Goal: Task Accomplishment & Management: Use online tool/utility

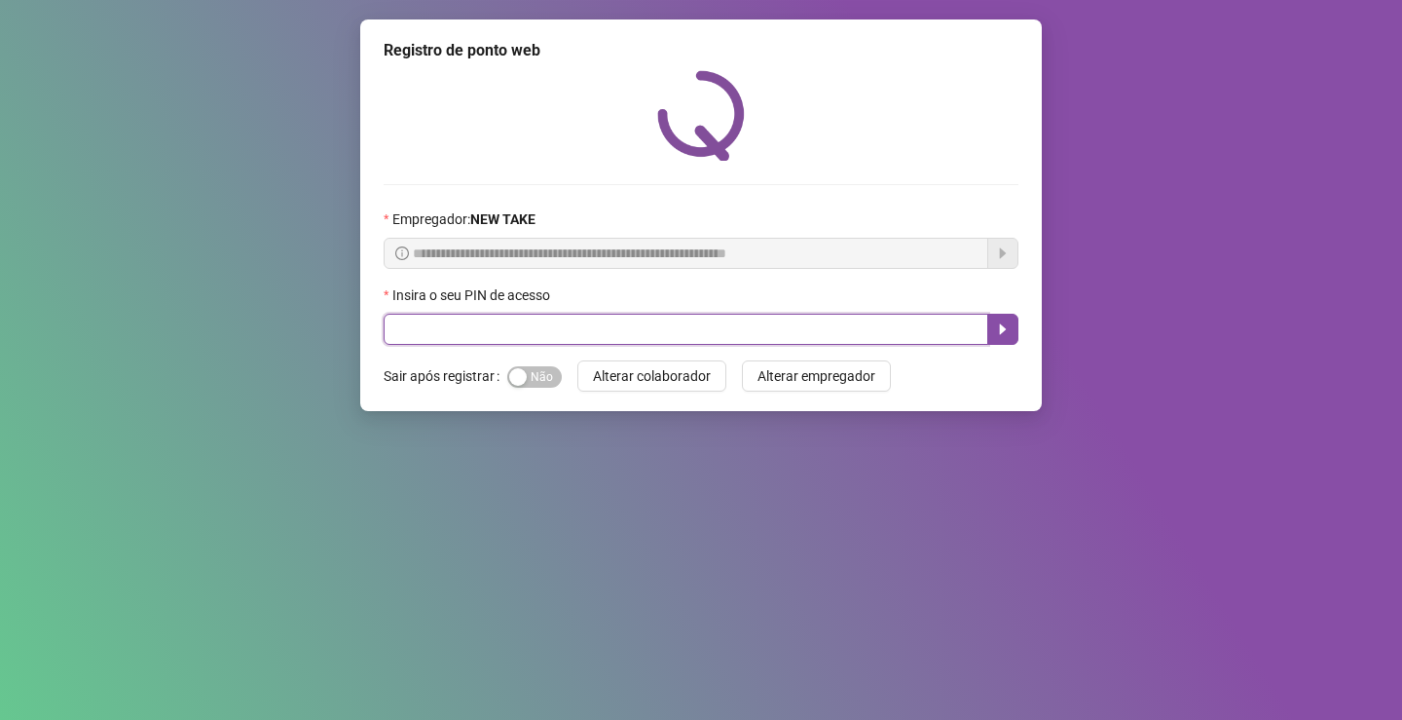
click at [536, 314] on input "text" at bounding box center [686, 329] width 605 height 31
type input "*****"
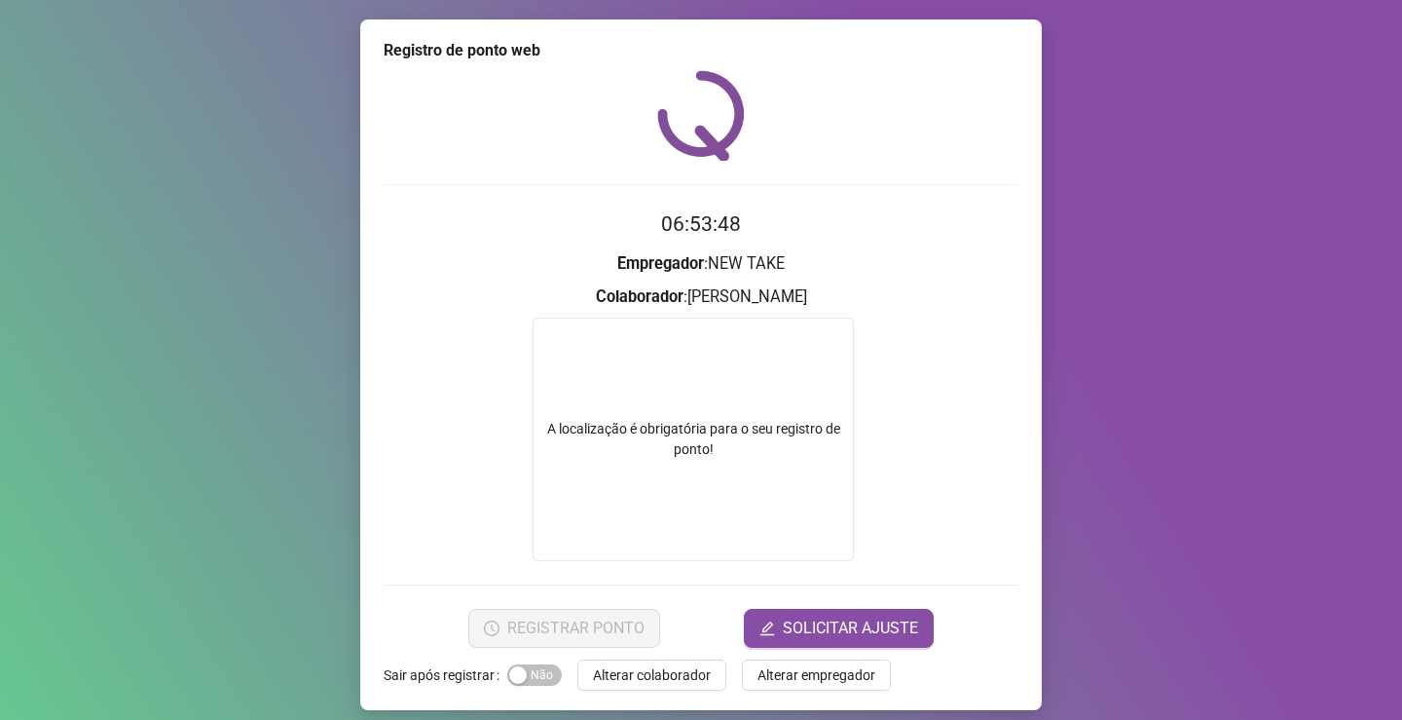
scroll to position [14, 0]
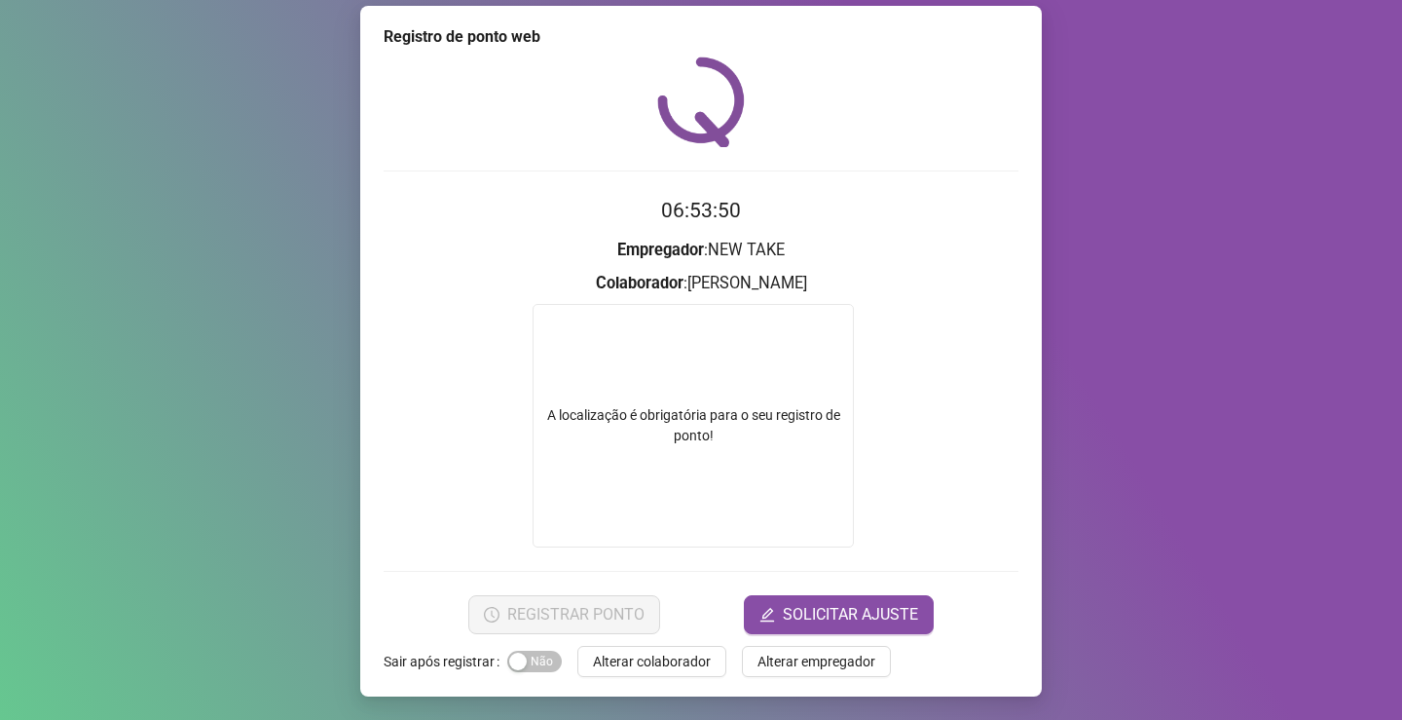
click at [1098, 147] on div "Registro de ponto web 06:53:50 Empregador : NEW TAKE Colaborador : [PERSON_NAME…" at bounding box center [701, 360] width 1402 height 720
click at [1283, 249] on div "Registro de ponto web 06:53:52 Empregador : NEW TAKE Colaborador : [PERSON_NAME…" at bounding box center [701, 360] width 1402 height 720
click at [630, 428] on div "A localização é obrigatória para o seu registro de ponto!" at bounding box center [693, 425] width 319 height 41
click at [672, 454] on div "A localização é obrigatória para o seu registro de ponto!" at bounding box center [693, 425] width 321 height 243
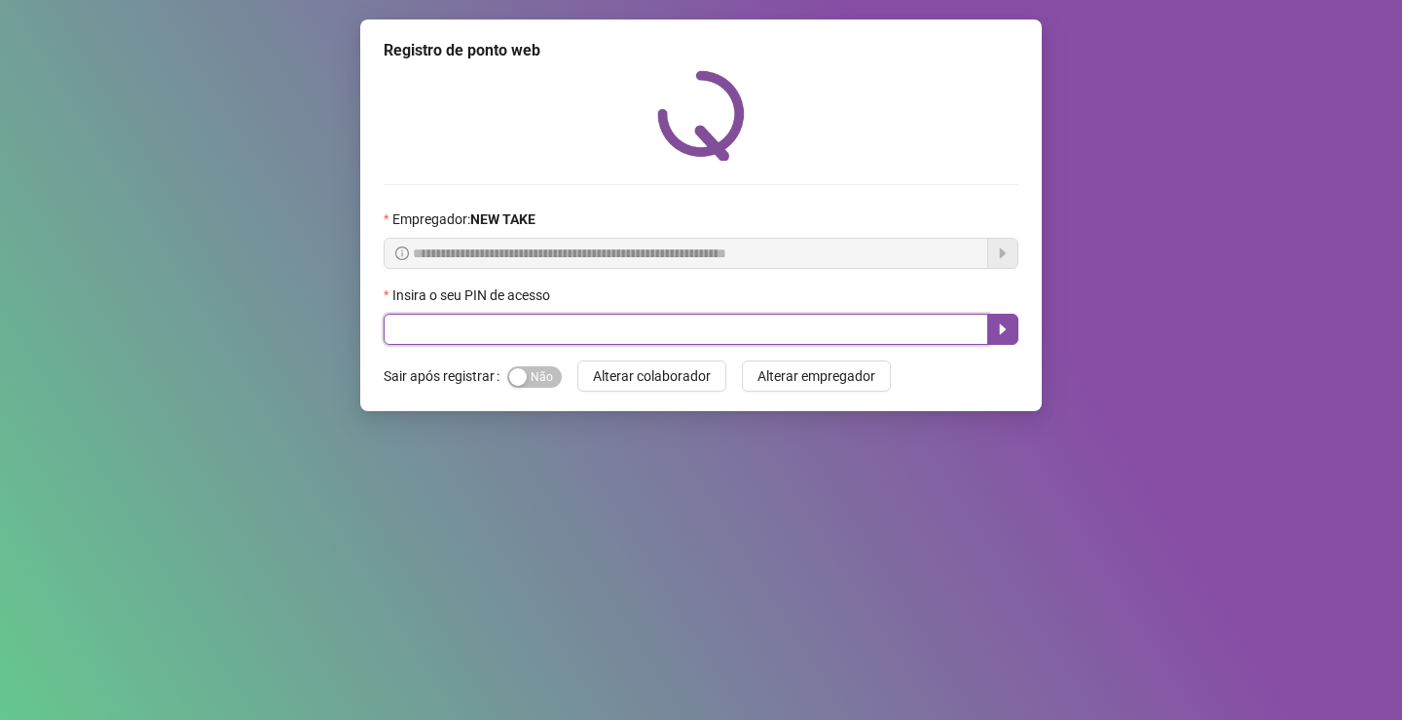
click at [495, 325] on input "text" at bounding box center [686, 329] width 605 height 31
type input "*****"
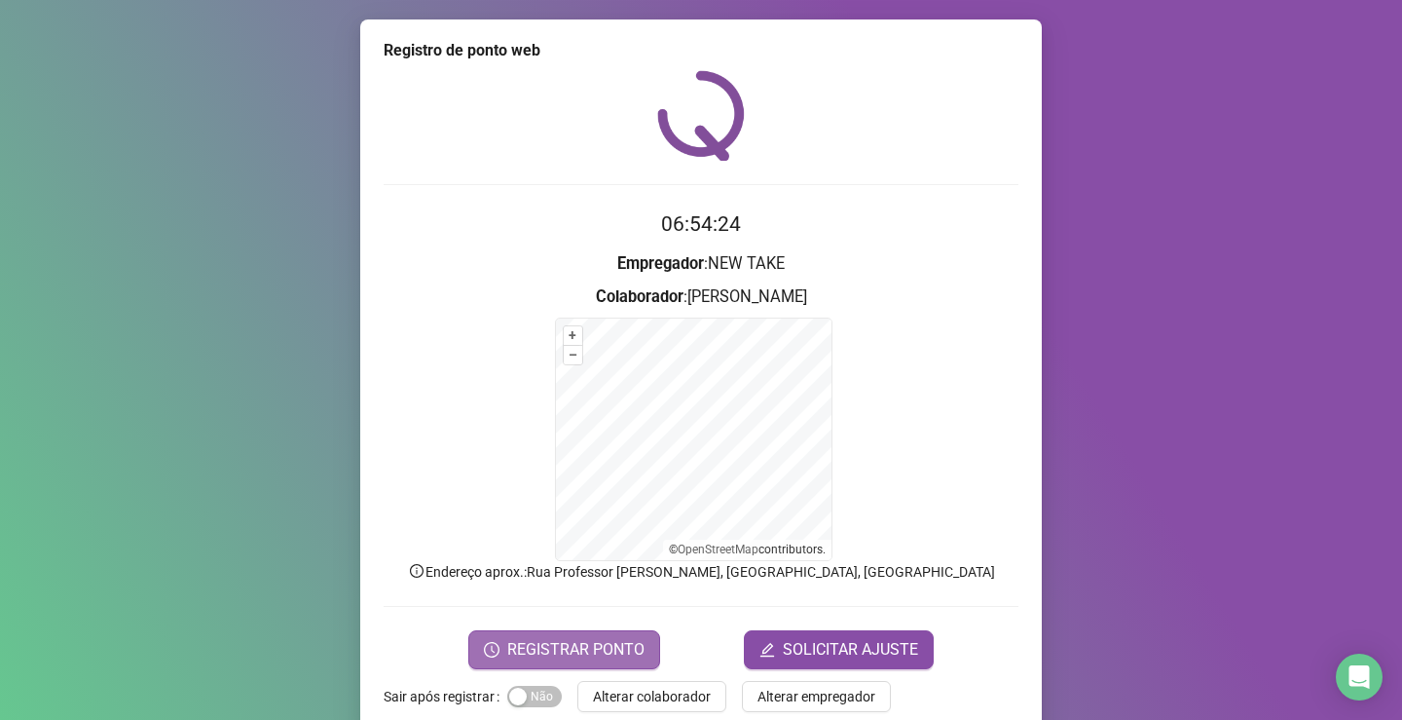
click at [557, 649] on span "REGISTRAR PONTO" at bounding box center [575, 649] width 137 height 23
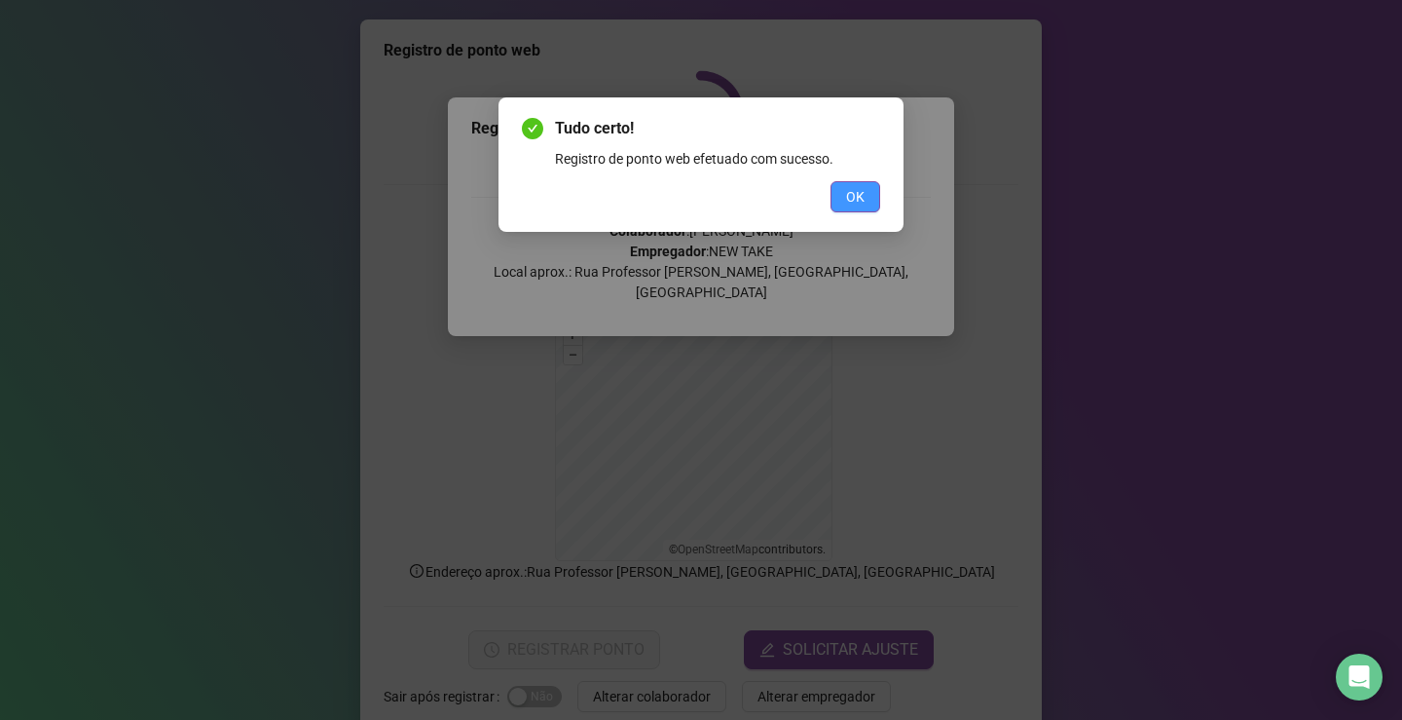
click at [855, 193] on span "OK" at bounding box center [855, 196] width 19 height 21
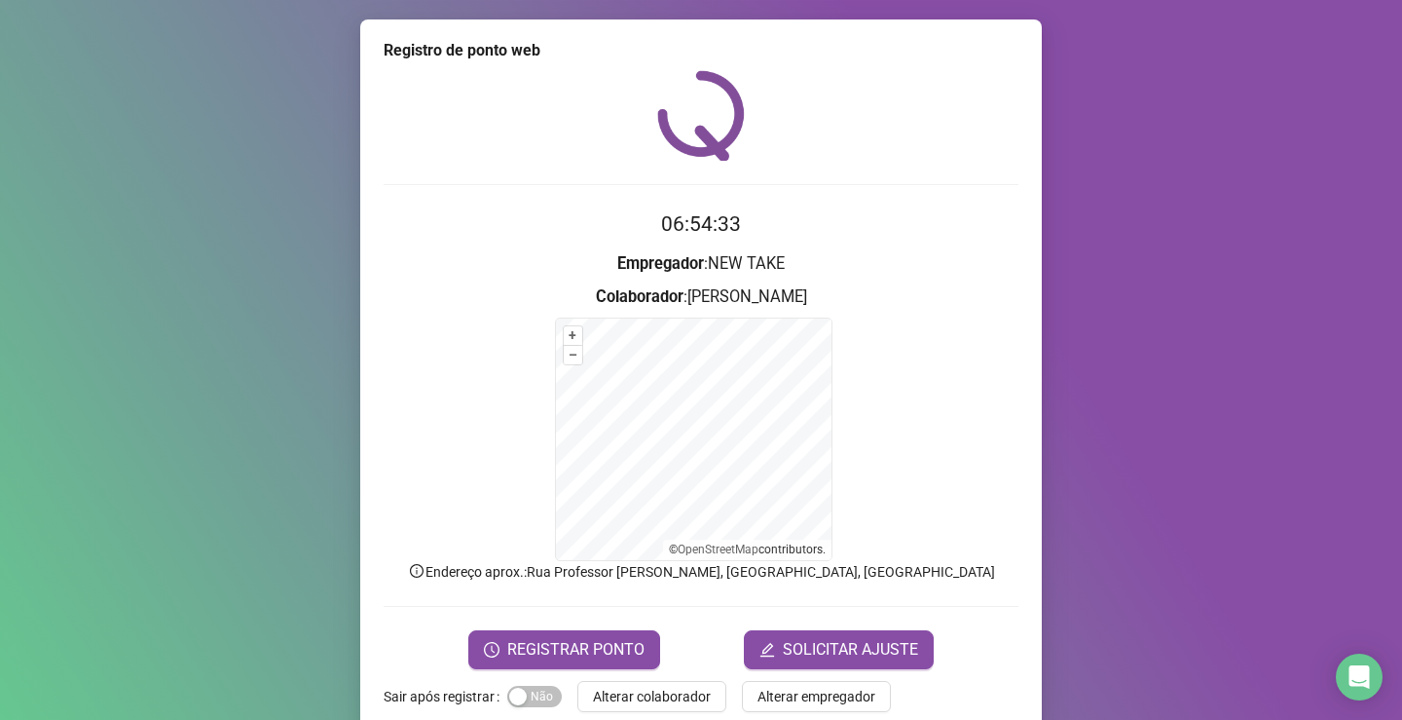
click at [212, 56] on div "Registro de ponto web 06:54:33 Empregador : NEW TAKE Colaborador : ARTUR + – ⇧ …" at bounding box center [701, 360] width 1402 height 720
